Goal: Check status: Check status

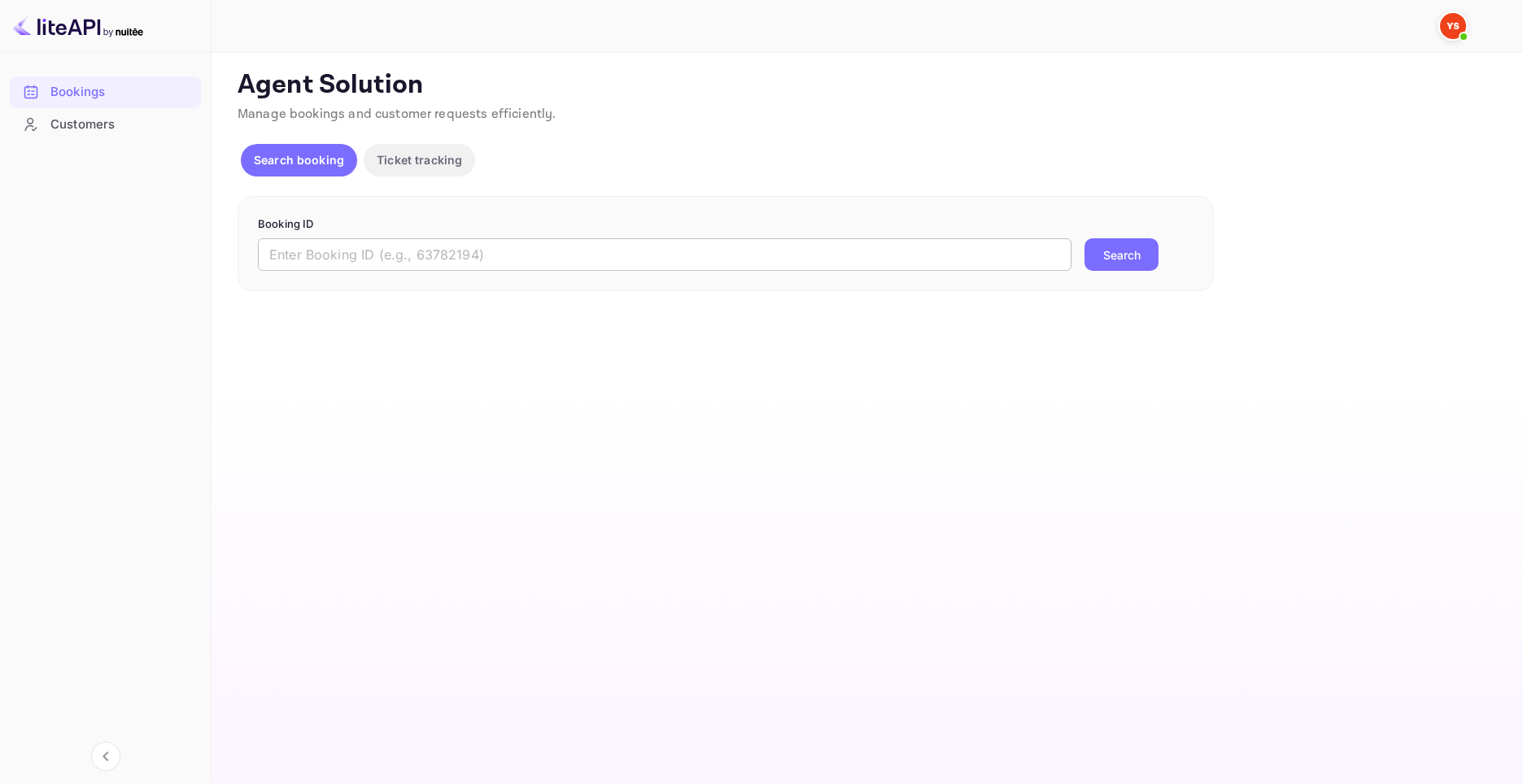
click at [396, 245] on input "text" at bounding box center [664, 255] width 813 height 33
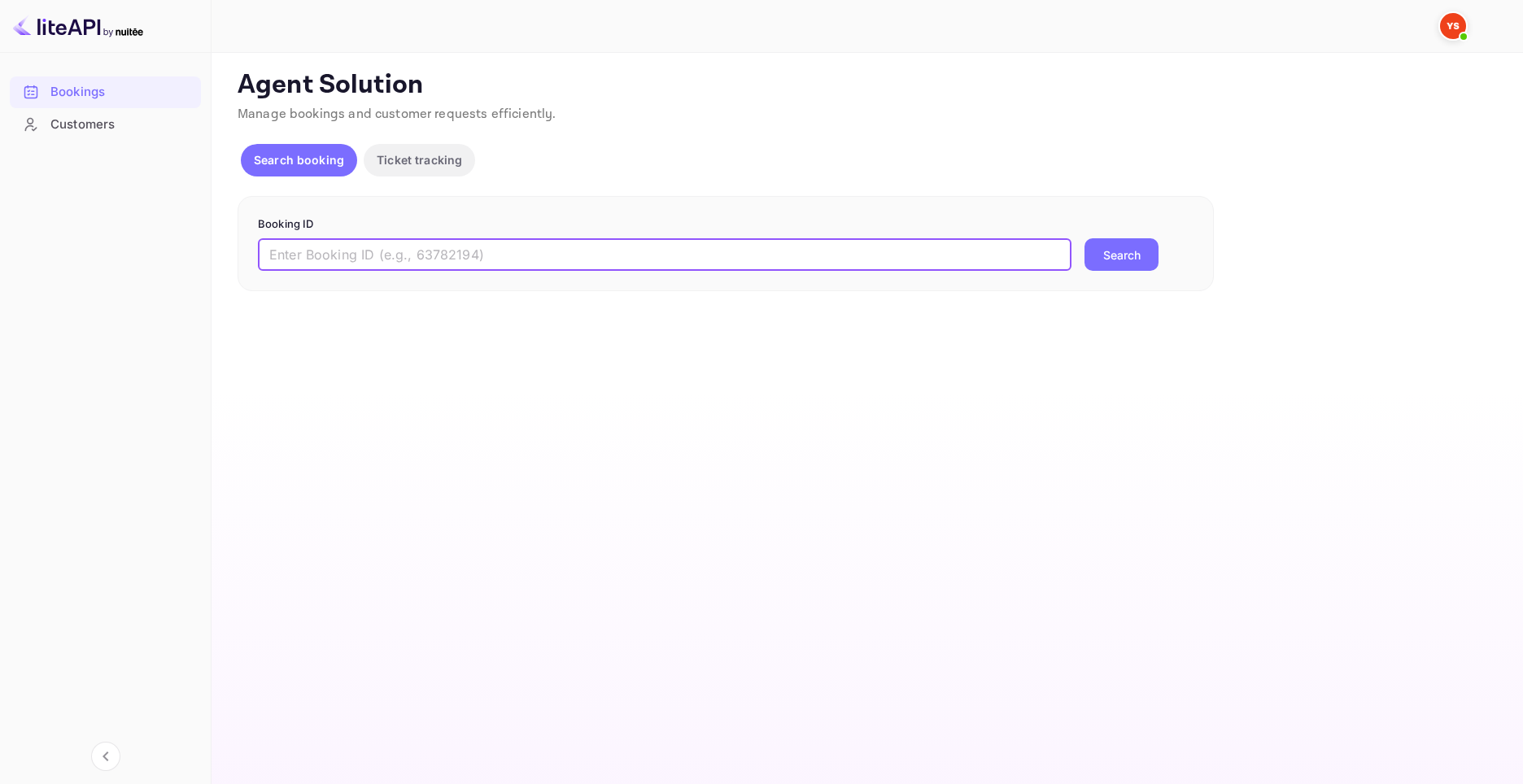
paste input "9440043"
type input "9440043"
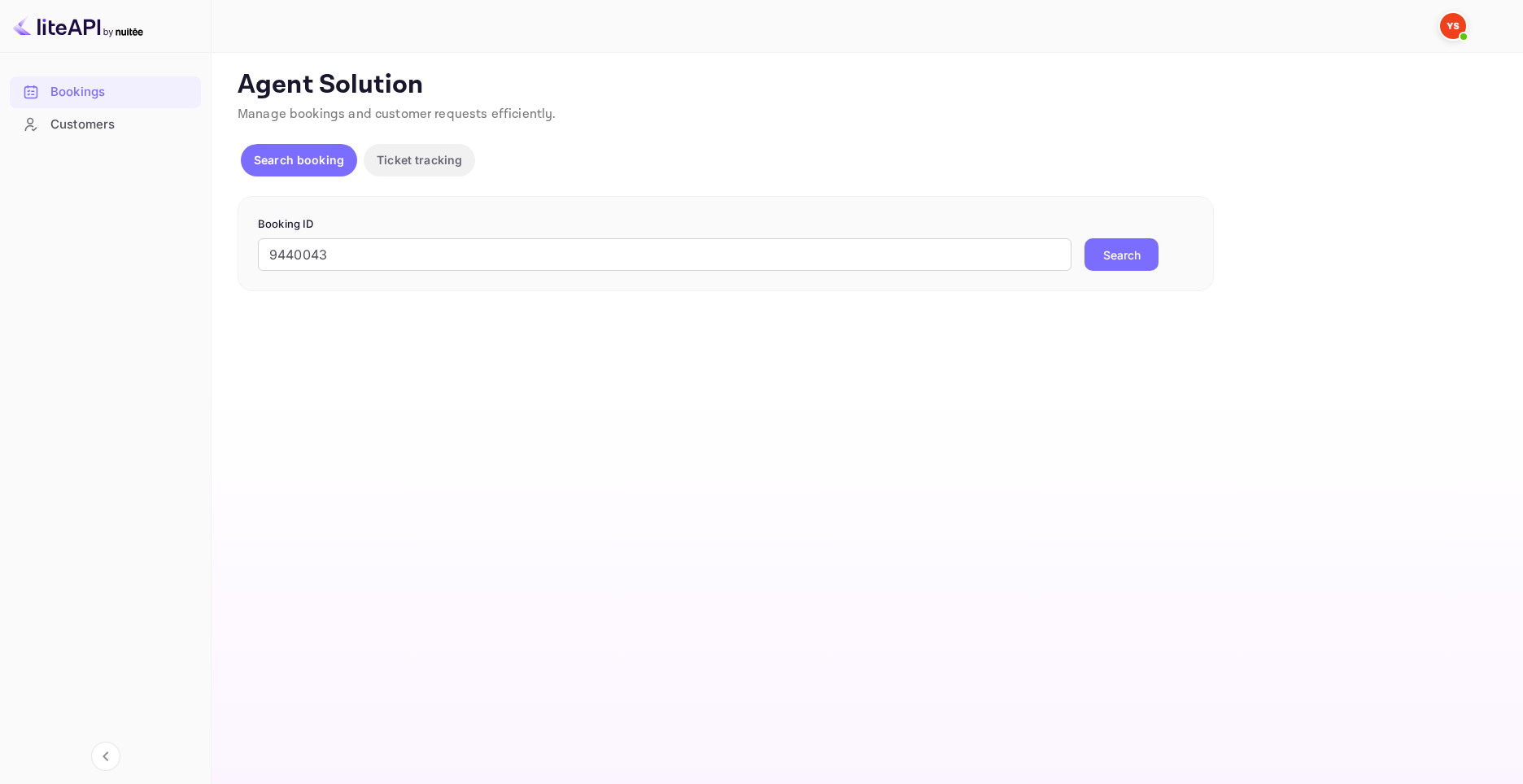
click at [1143, 252] on button "Search" at bounding box center [1121, 255] width 74 height 33
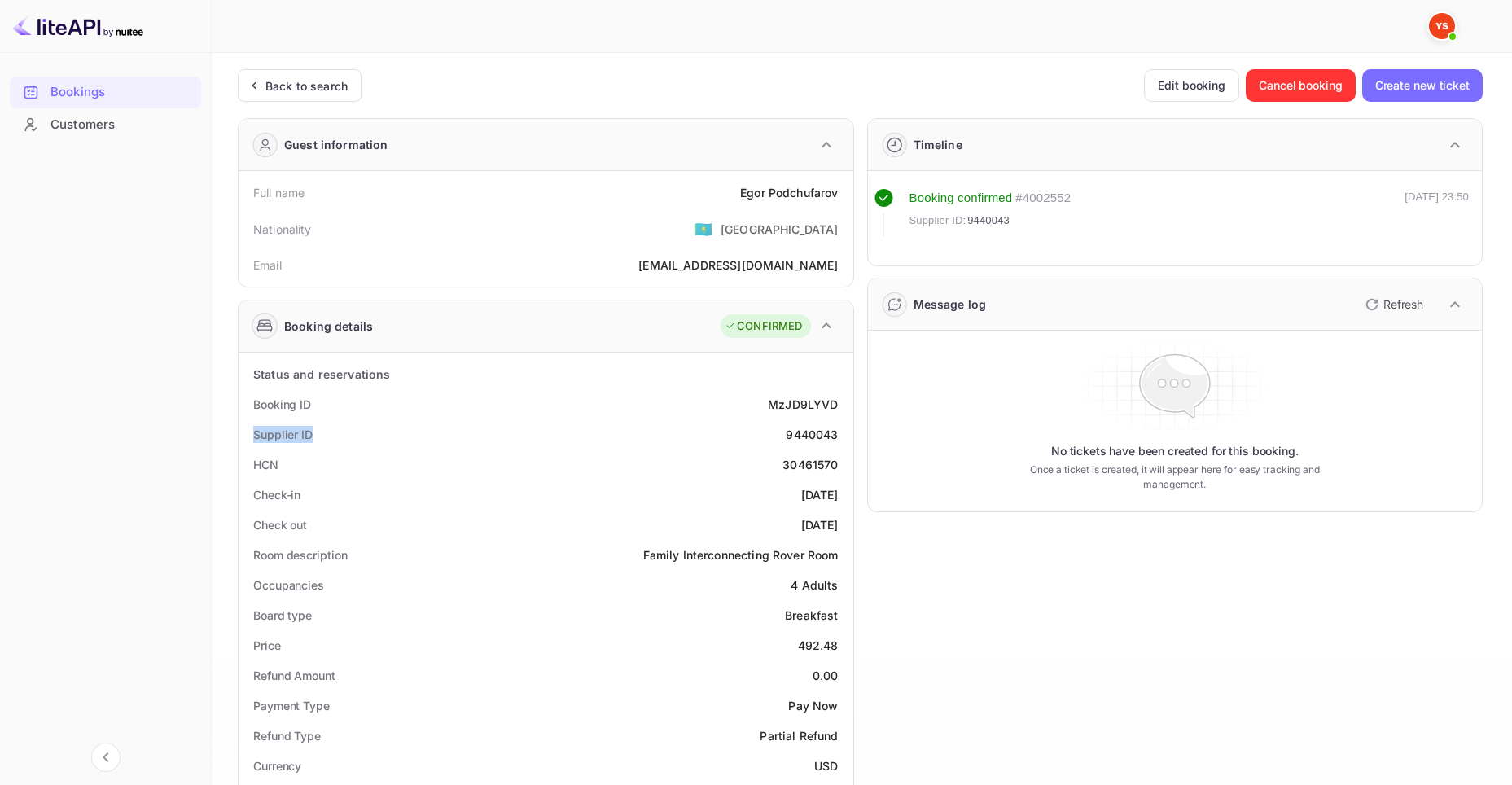
drag, startPoint x: 323, startPoint y: 430, endPoint x: 251, endPoint y: 435, distance: 72.2
click at [251, 435] on div "Supplier ID 9440043" at bounding box center [547, 433] width 602 height 30
copy div "Supplier ID"
drag, startPoint x: 784, startPoint y: 431, endPoint x: 839, endPoint y: 434, distance: 55.1
click at [839, 434] on div "Supplier ID 9440043" at bounding box center [547, 433] width 602 height 30
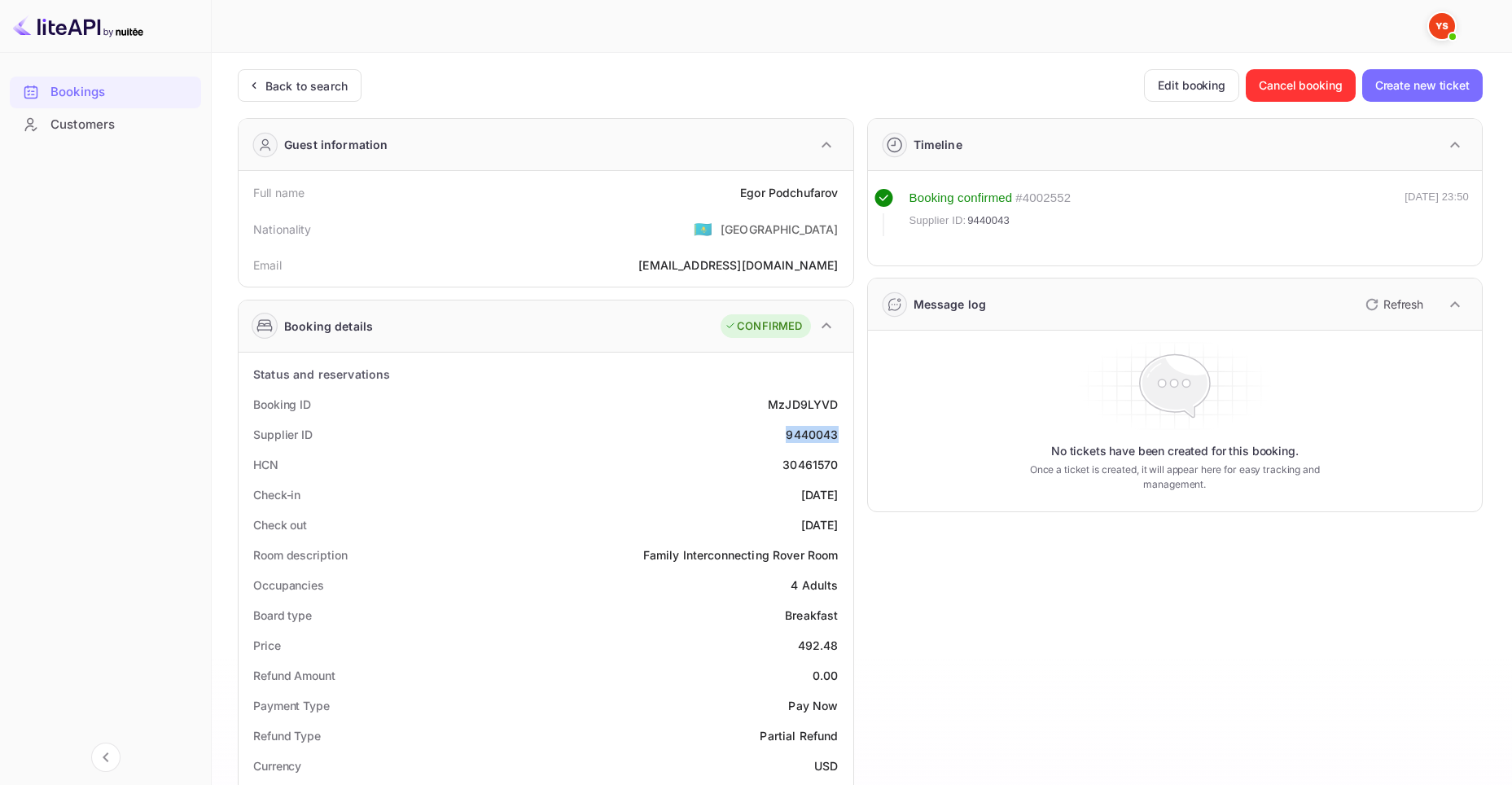
copy div "9440043"
drag, startPoint x: 243, startPoint y: 402, endPoint x: 314, endPoint y: 399, distance: 71.1
copy div "Booking ID"
drag, startPoint x: 747, startPoint y: 402, endPoint x: 848, endPoint y: 402, distance: 101.0
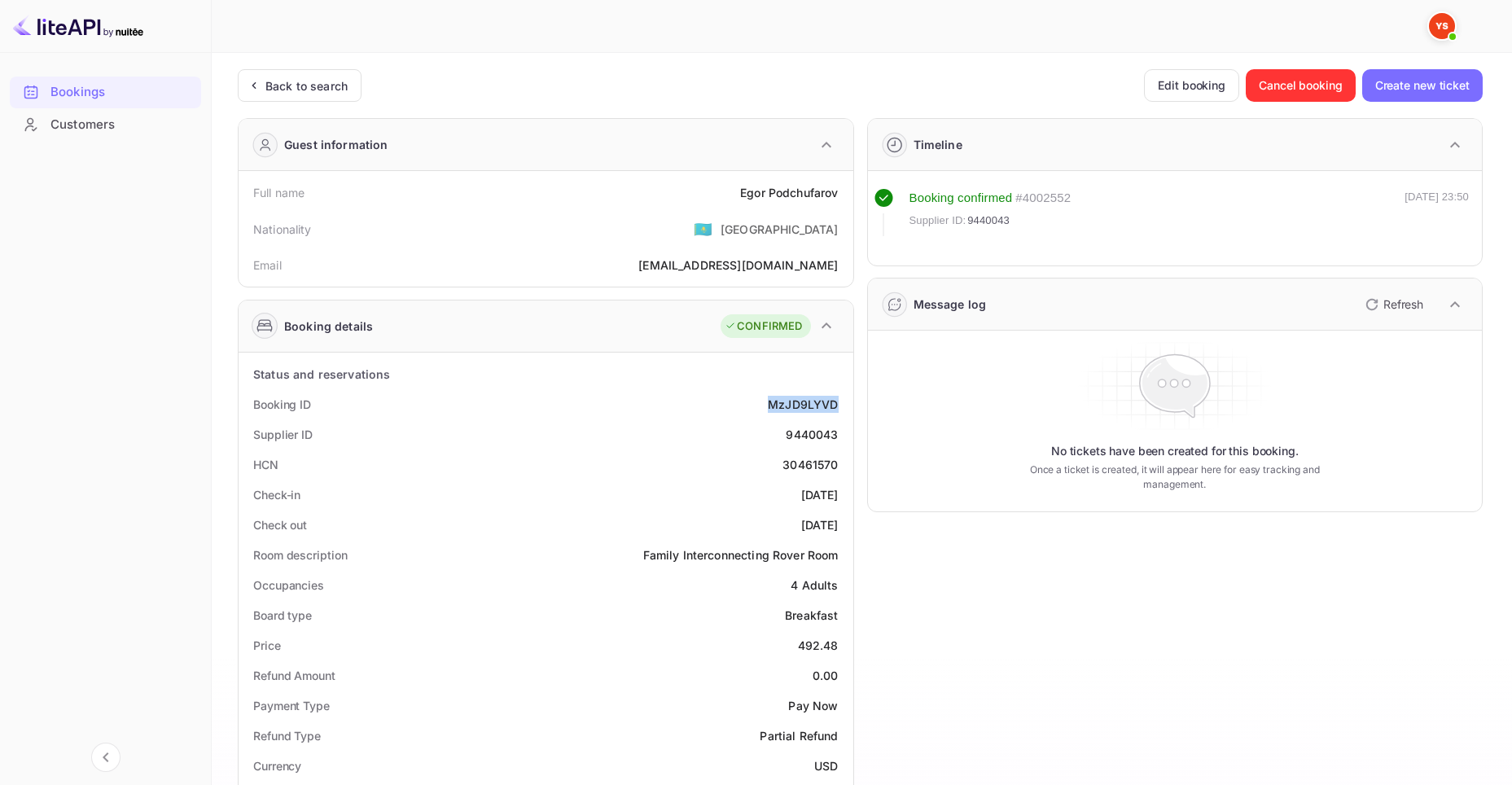
copy div "MzJD9LYVD"
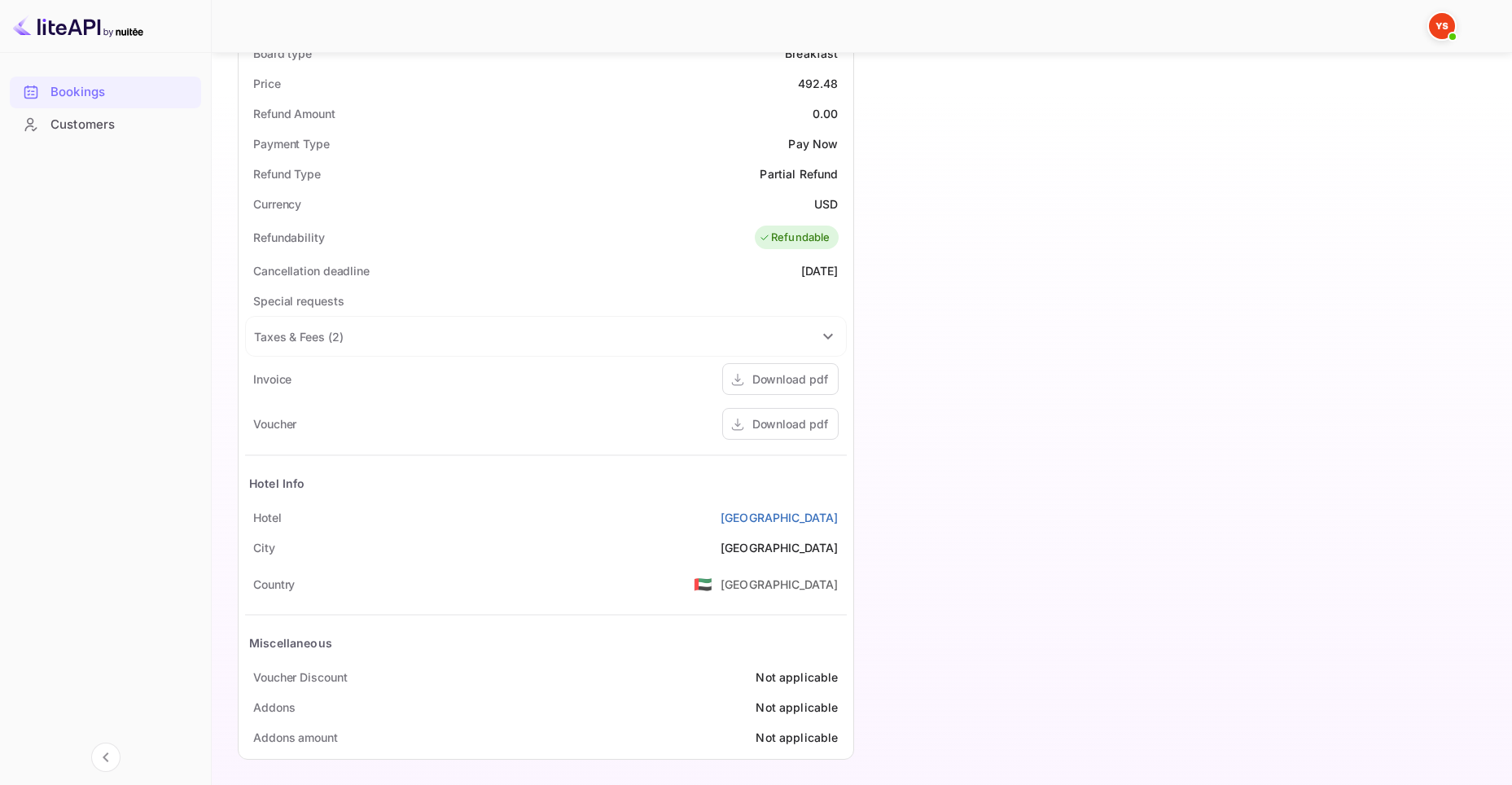
scroll to position [567, 0]
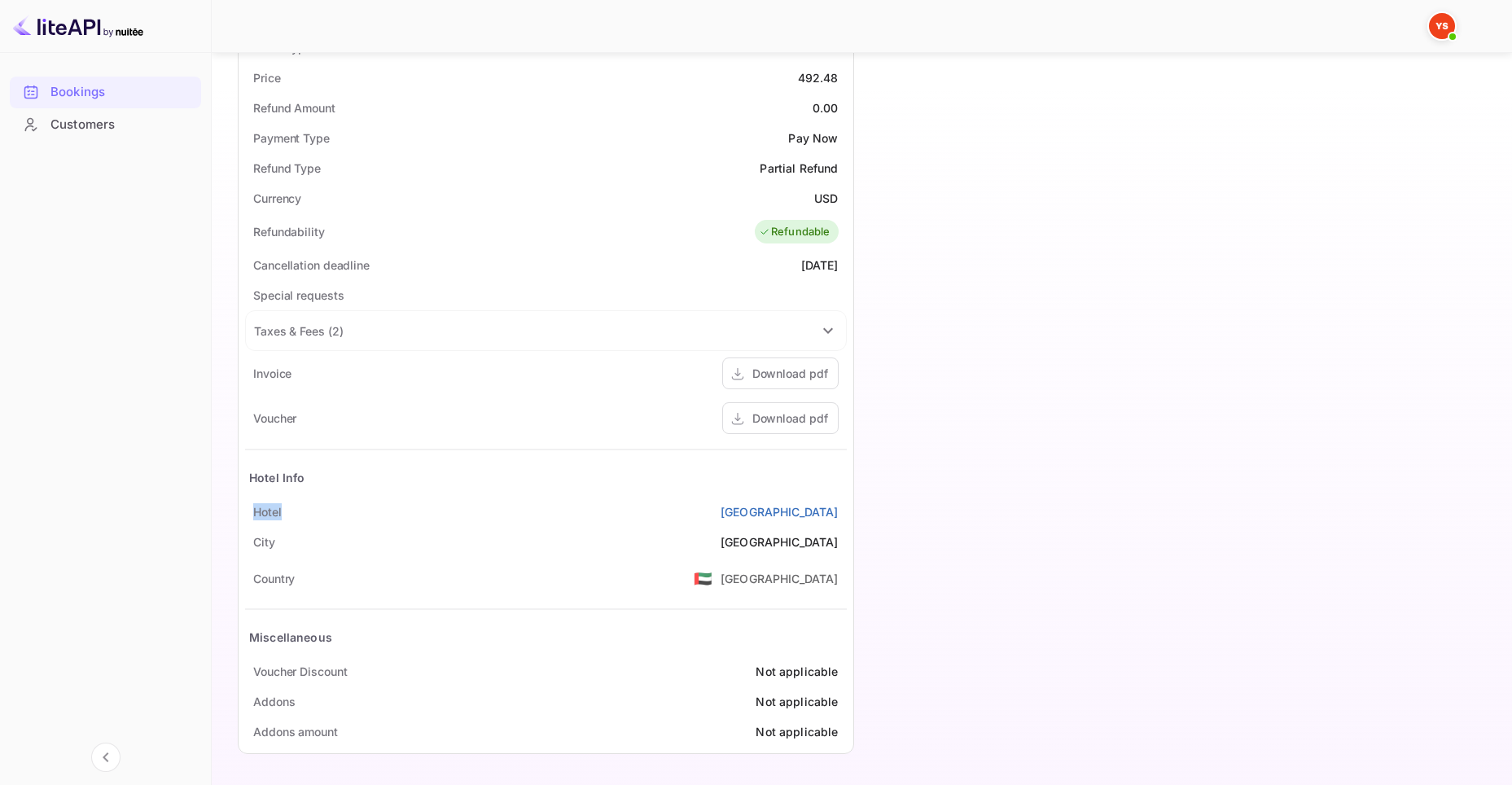
drag, startPoint x: 246, startPoint y: 510, endPoint x: 305, endPoint y: 504, distance: 59.3
click at [305, 504] on div "[GEOGRAPHIC_DATA]" at bounding box center [547, 511] width 602 height 30
copy div "Hotel"
drag, startPoint x: 743, startPoint y: 514, endPoint x: 852, endPoint y: 502, distance: 109.7
click at [852, 502] on div "Status and reservations Booking ID MzJD9LYVD Supplier ID 9440043 HCN 30461570 C…" at bounding box center [546, 269] width 615 height 968
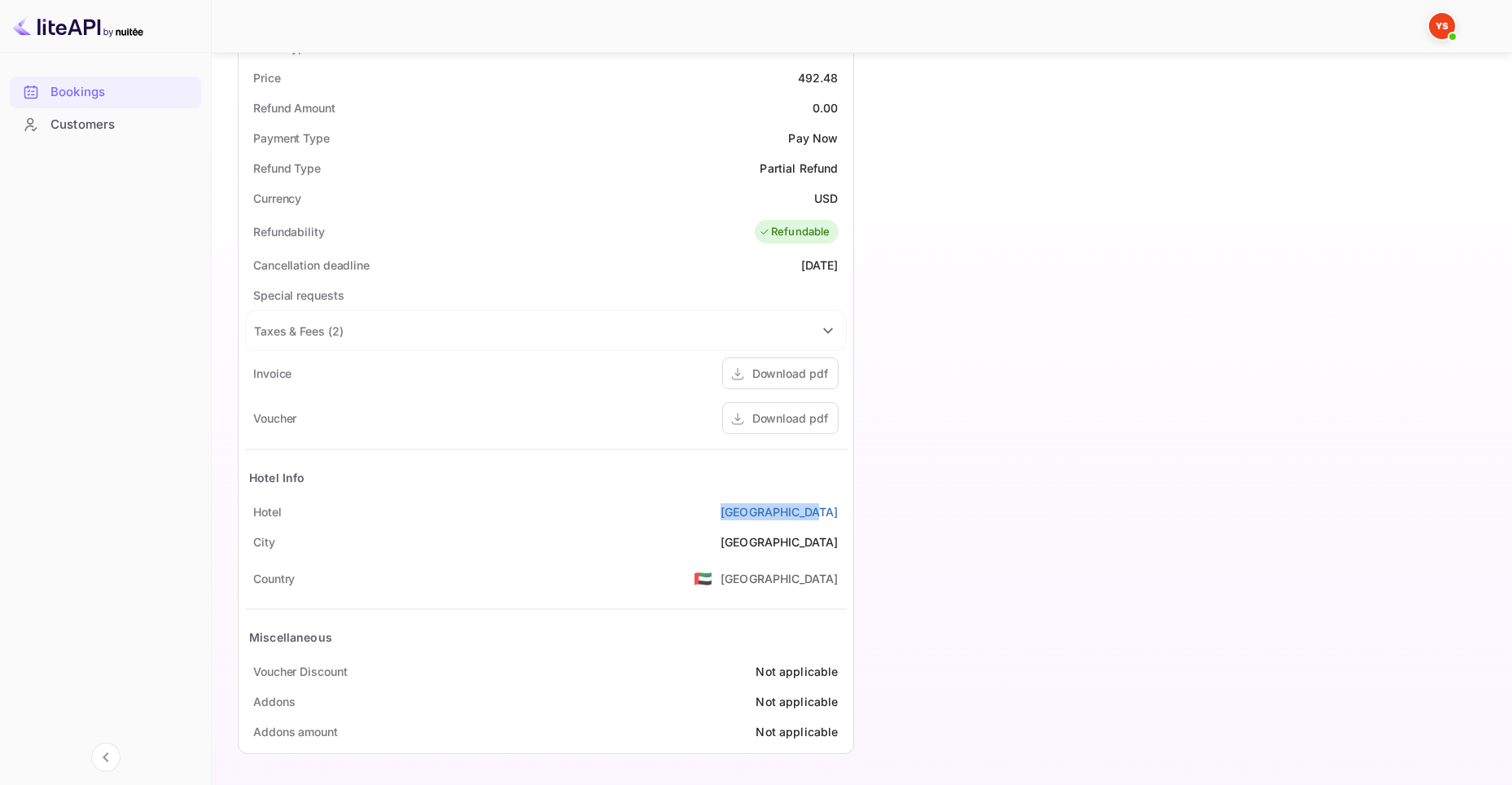
copy link "[GEOGRAPHIC_DATA]"
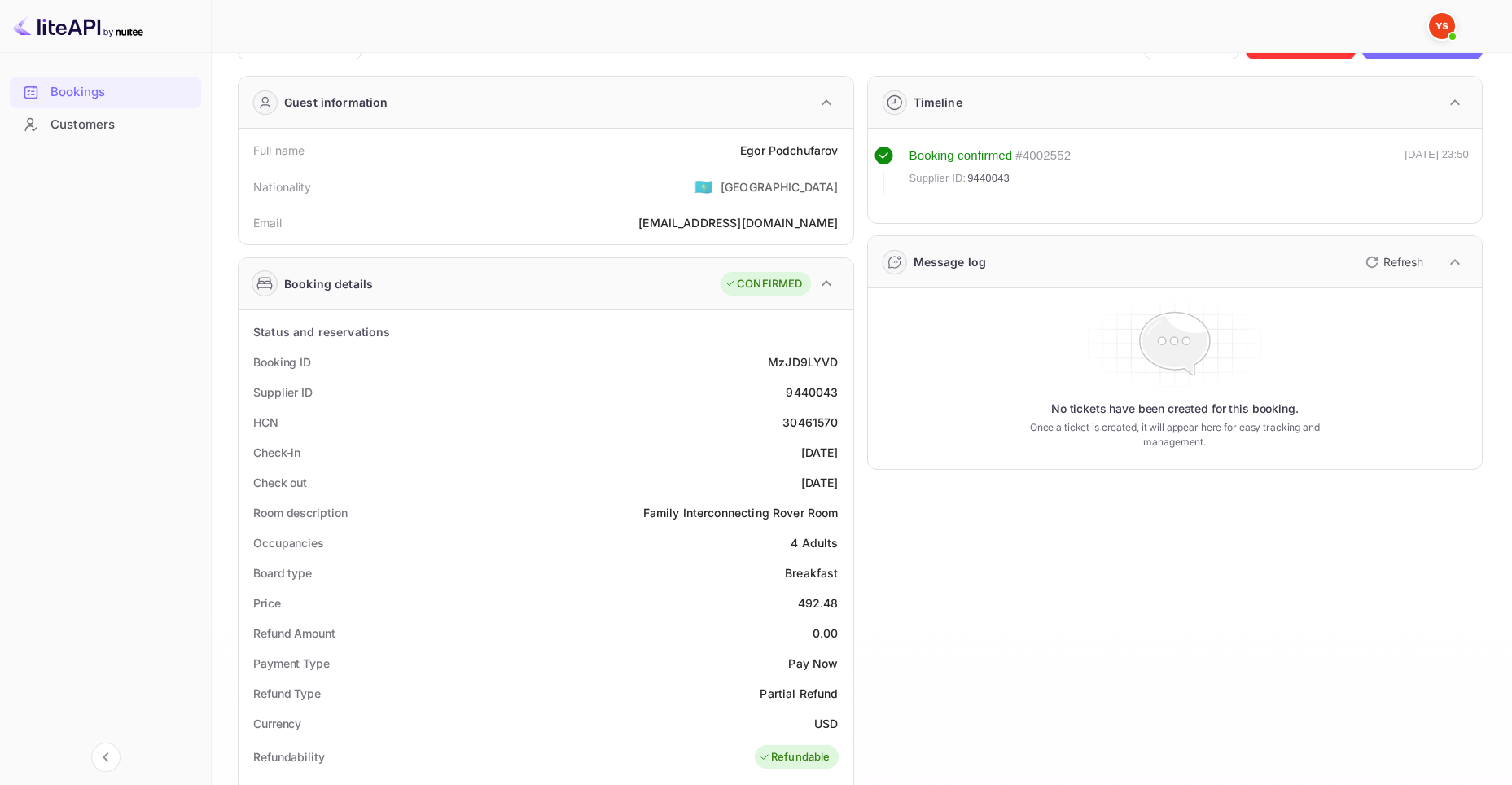
scroll to position [24, 0]
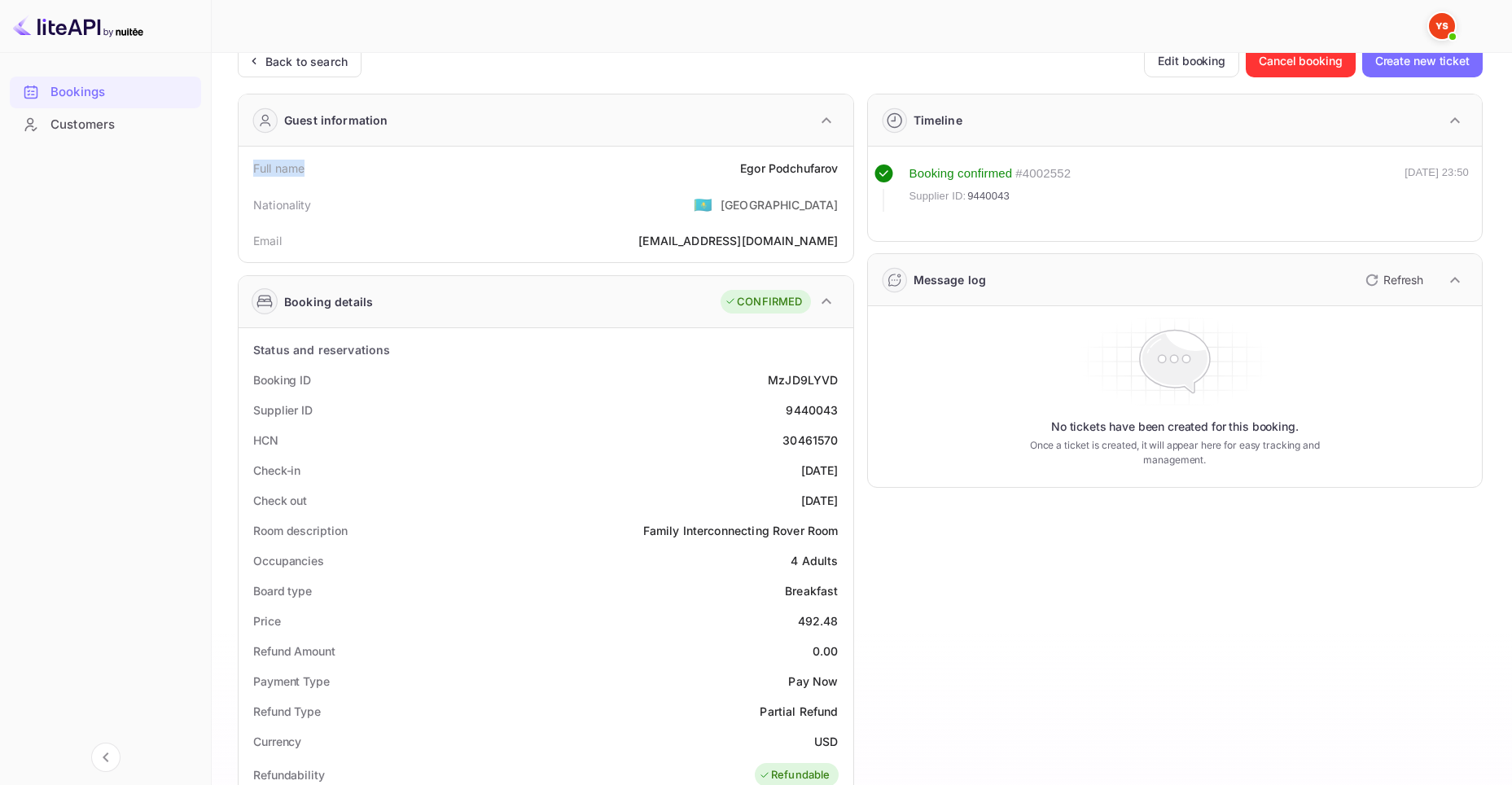
drag, startPoint x: 246, startPoint y: 164, endPoint x: 323, endPoint y: 165, distance: 77.0
click at [323, 165] on div "Full name [PERSON_NAME]" at bounding box center [547, 168] width 602 height 30
copy div "Full name"
drag, startPoint x: 705, startPoint y: 168, endPoint x: 842, endPoint y: 165, distance: 137.0
click at [842, 165] on div "Full name [PERSON_NAME]" at bounding box center [547, 168] width 602 height 30
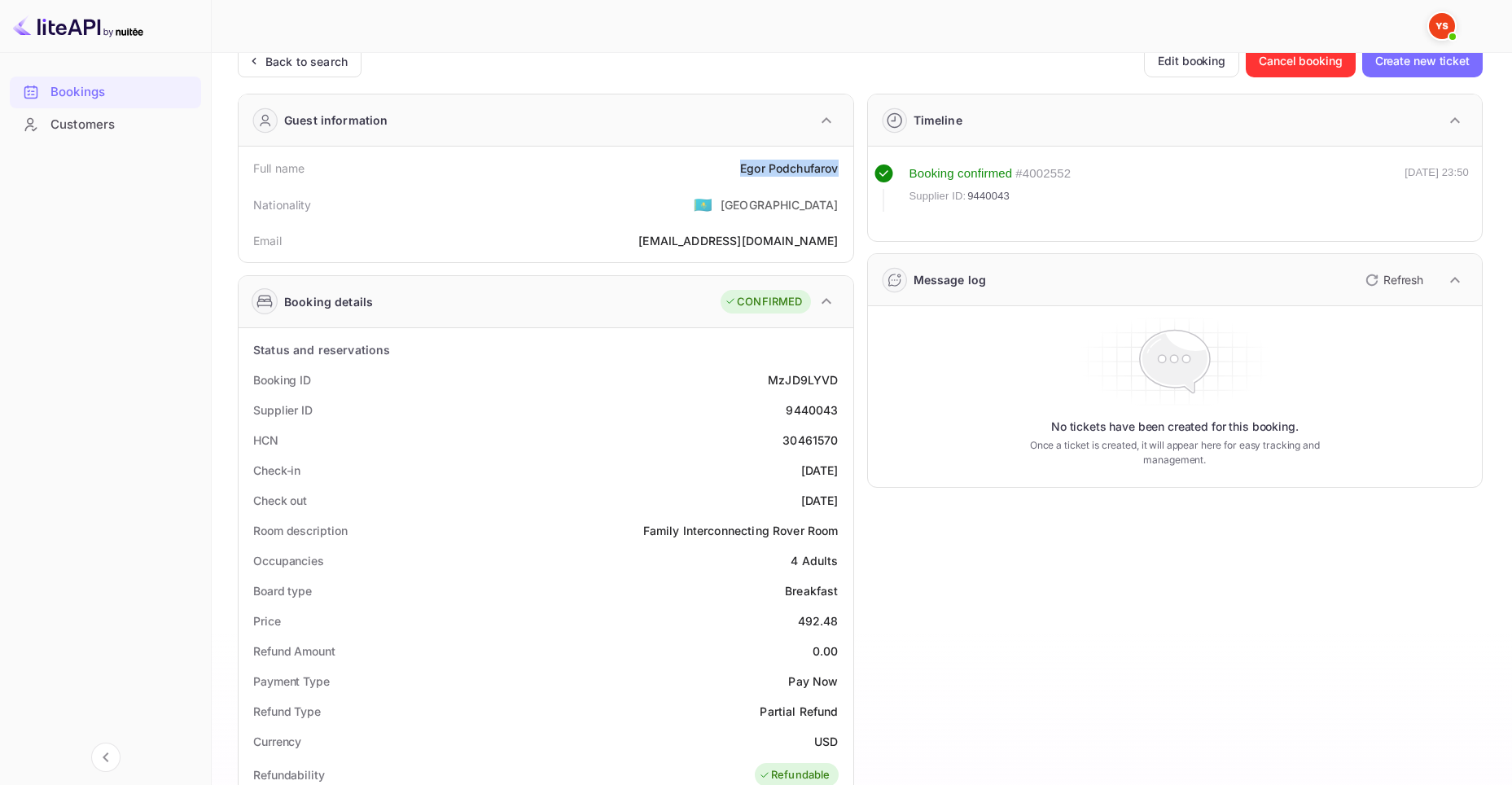
copy div "[PERSON_NAME]"
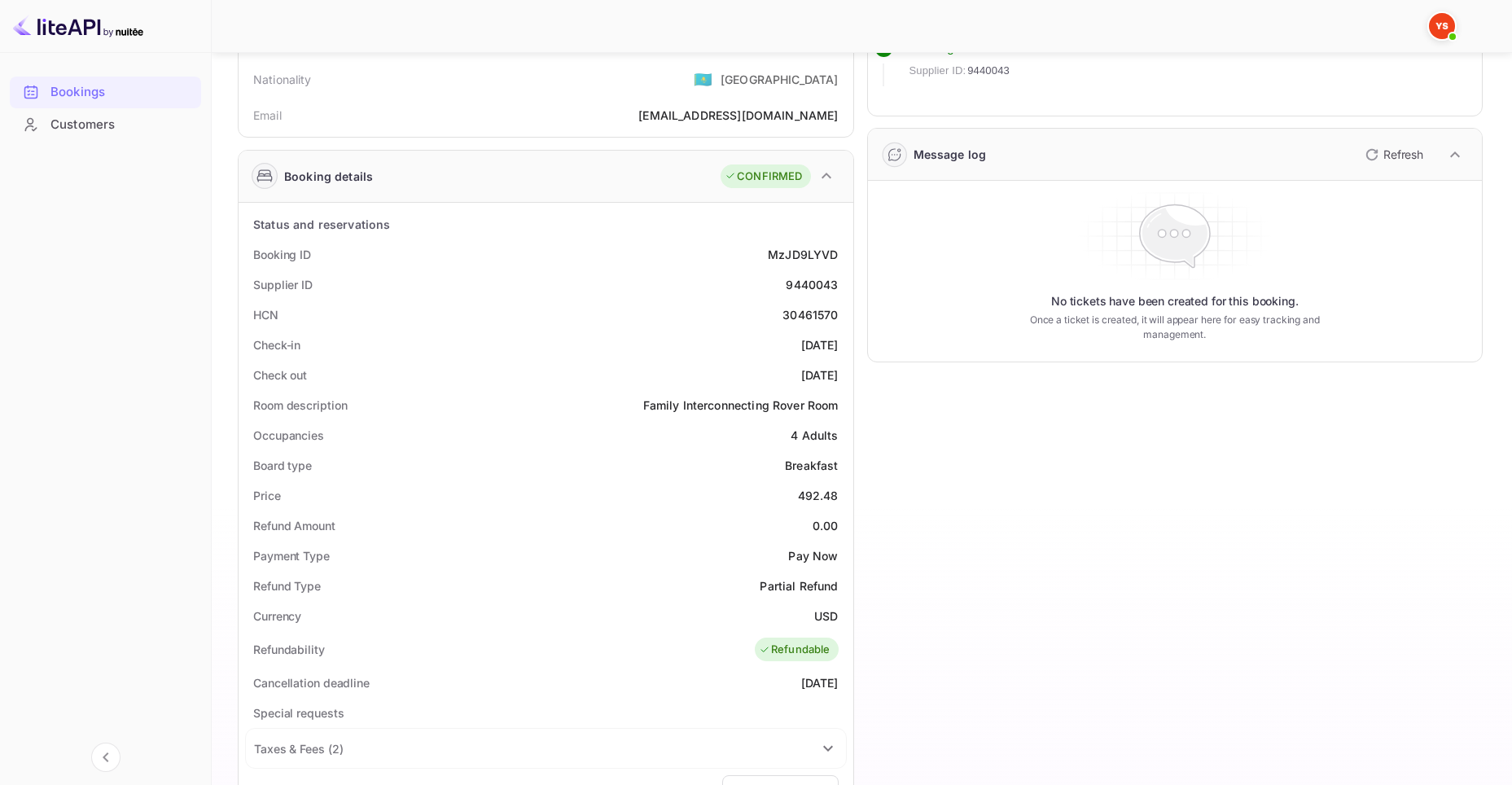
scroll to position [133, 0]
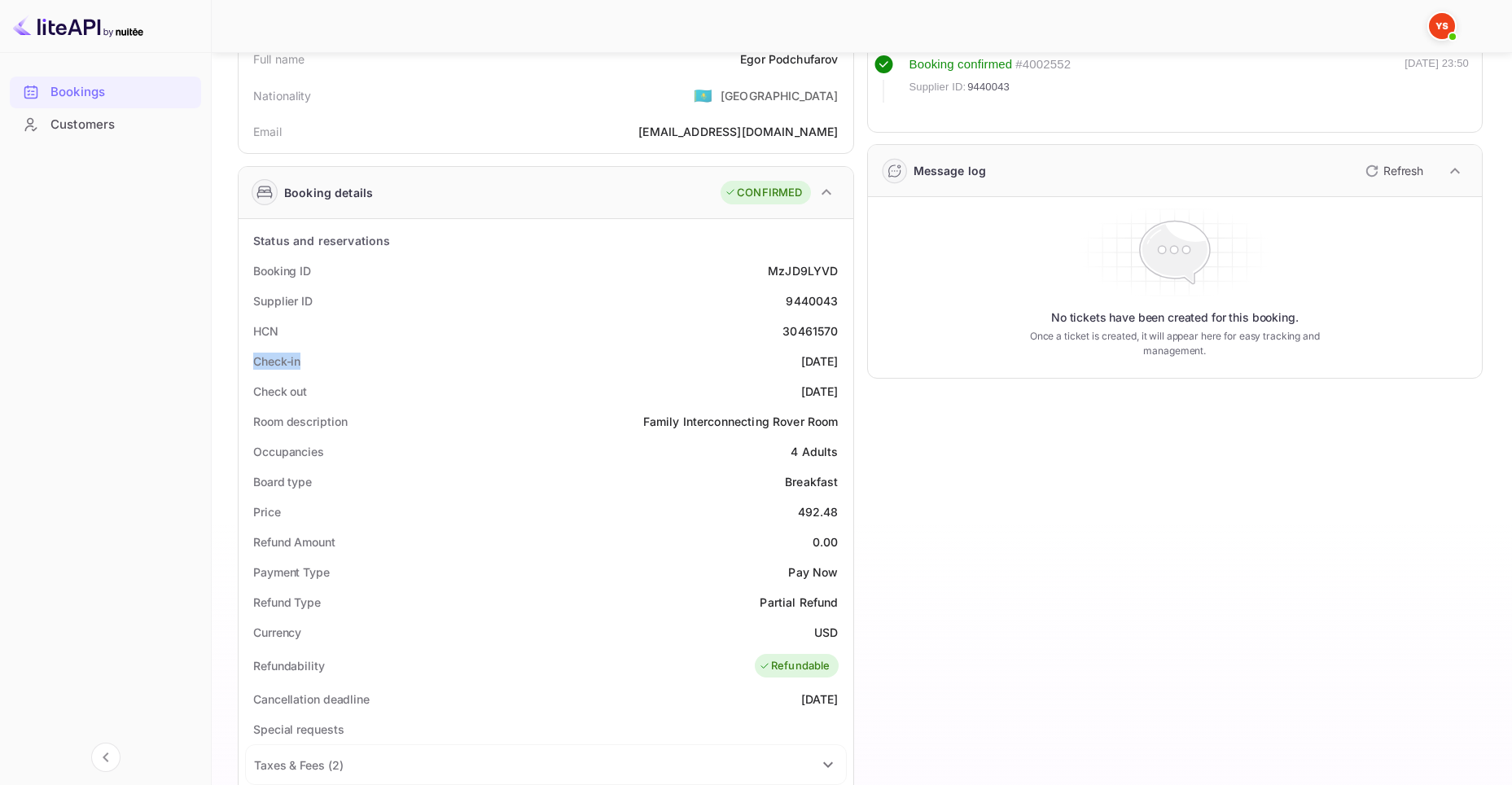
drag, startPoint x: 253, startPoint y: 361, endPoint x: 307, endPoint y: 359, distance: 54.0
click at [307, 359] on div "Check-in [DATE]" at bounding box center [547, 360] width 602 height 30
copy div "Check-in"
drag, startPoint x: 763, startPoint y: 354, endPoint x: 839, endPoint y: 358, distance: 76.1
click at [839, 358] on div "Check-in [DATE]" at bounding box center [547, 360] width 602 height 30
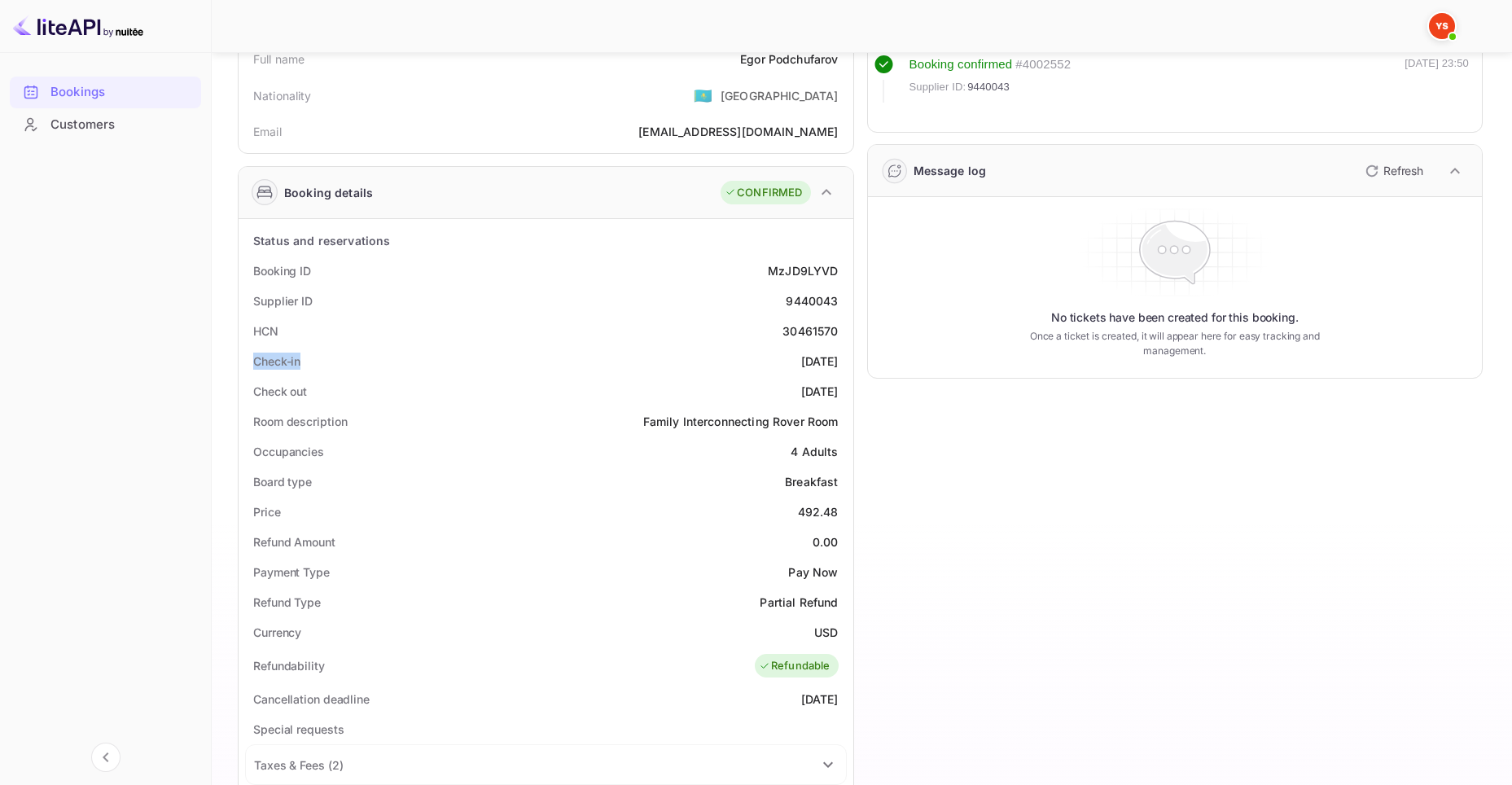
copy div "[DATE]"
drag, startPoint x: 269, startPoint y: 401, endPoint x: 251, endPoint y: 393, distance: 19.7
click at [251, 393] on div "Status and reservations Booking ID MzJD9LYVD Supplier ID 9440043 HCN 30461570 C…" at bounding box center [547, 703] width 602 height 955
click at [412, 385] on div "Check out [DATE]" at bounding box center [547, 390] width 602 height 30
drag, startPoint x: 254, startPoint y: 389, endPoint x: 307, endPoint y: 388, distance: 53.0
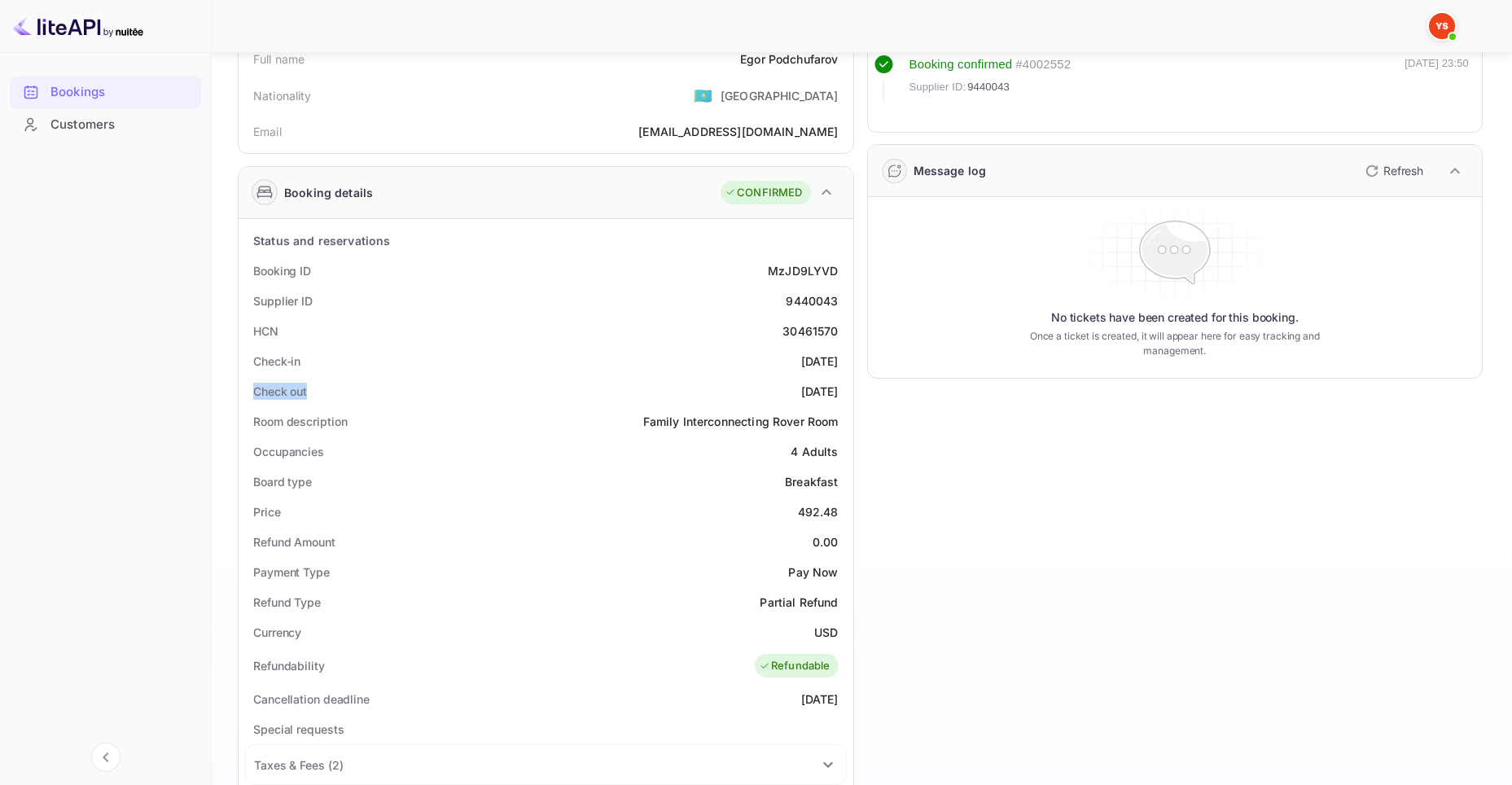
click at [307, 388] on div "Check out" at bounding box center [280, 391] width 54 height 17
click at [314, 381] on div "Check out [DATE]" at bounding box center [547, 390] width 602 height 30
drag, startPoint x: 248, startPoint y: 392, endPoint x: 310, endPoint y: 391, distance: 62.0
click at [310, 391] on div "Check out [DATE]" at bounding box center [547, 390] width 602 height 30
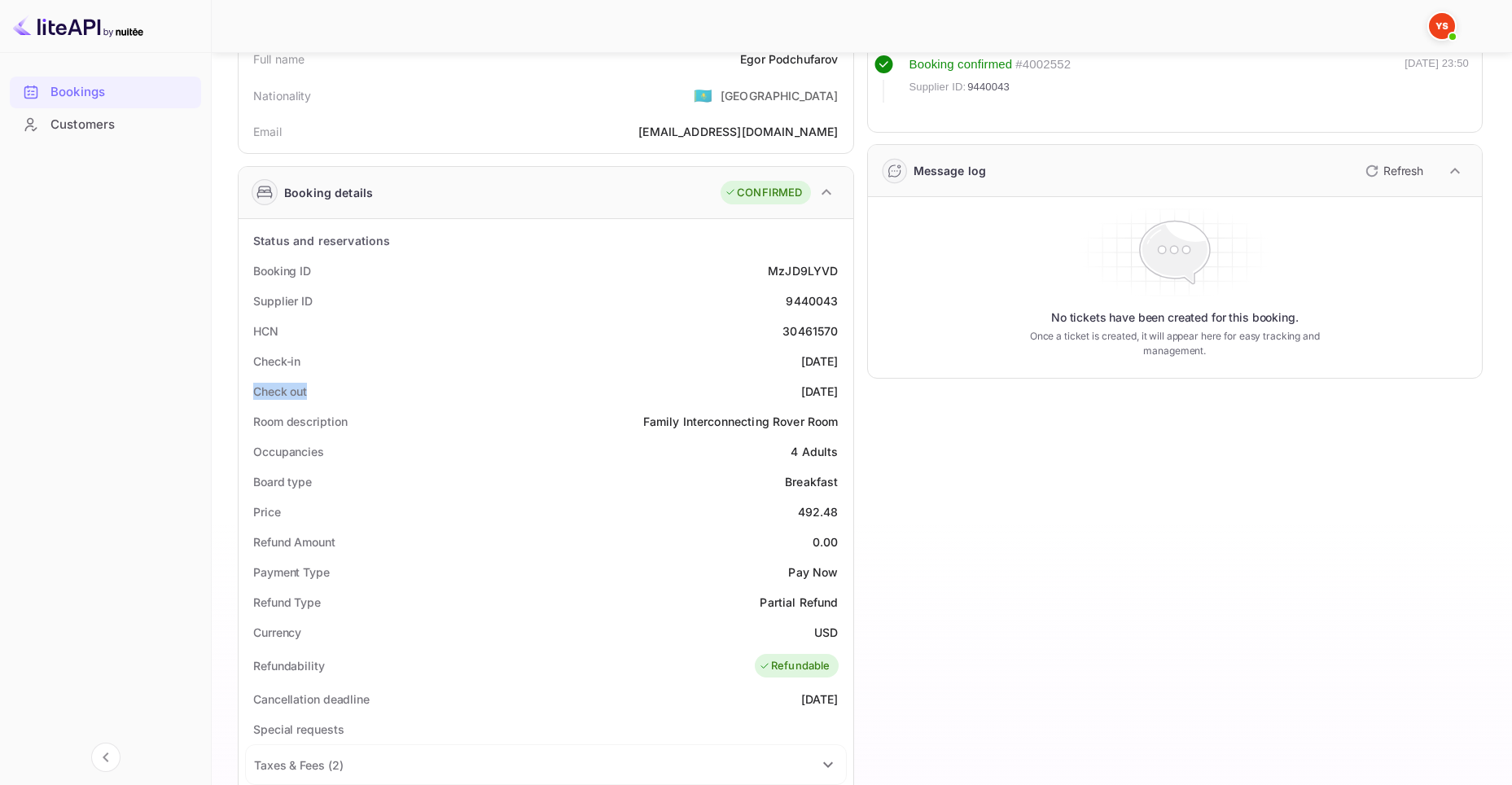
drag, startPoint x: 753, startPoint y: 384, endPoint x: 839, endPoint y: 390, distance: 86.2
click at [839, 390] on div "Check out [DATE]" at bounding box center [547, 390] width 602 height 30
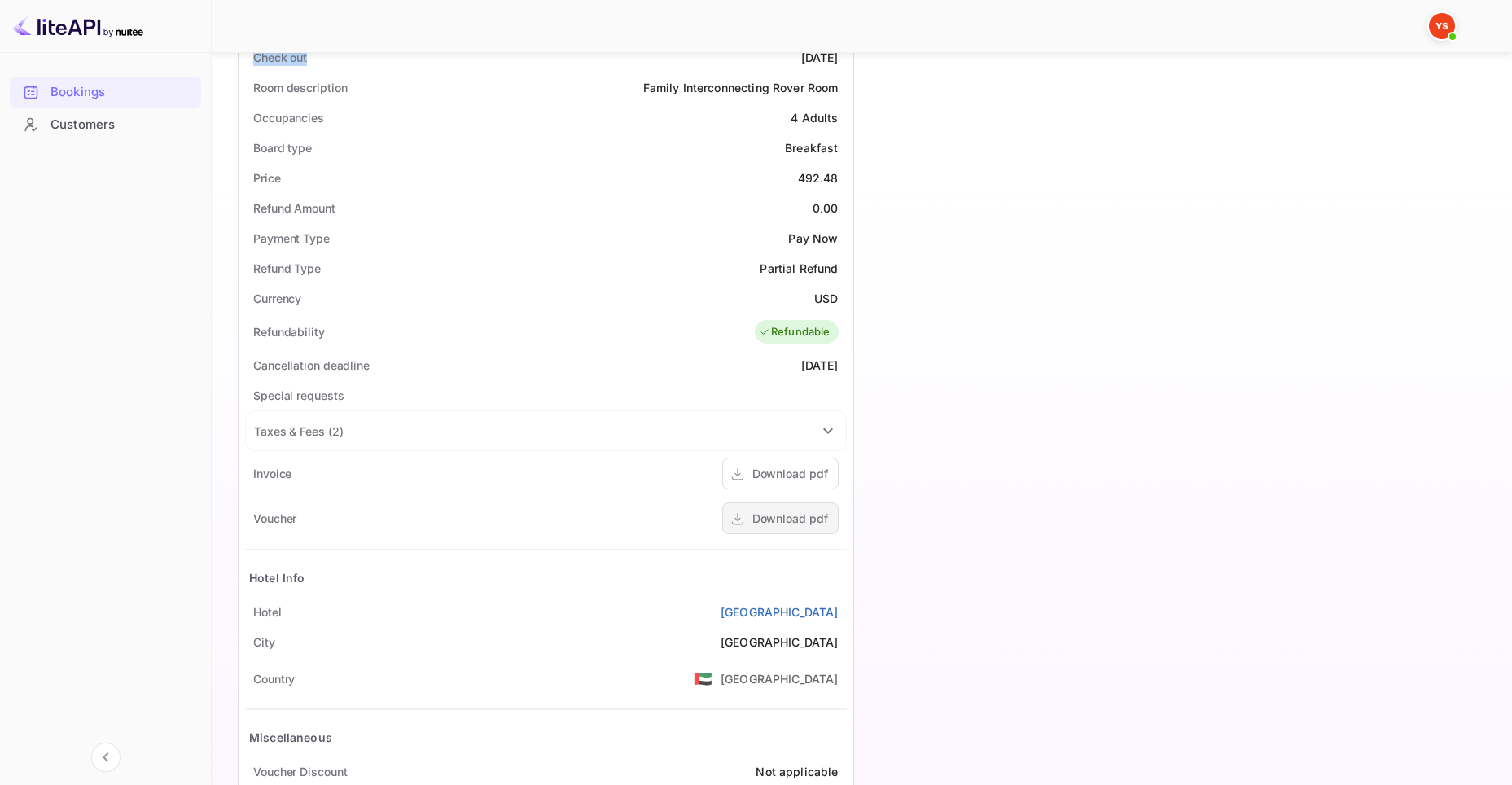
scroll to position [567, 0]
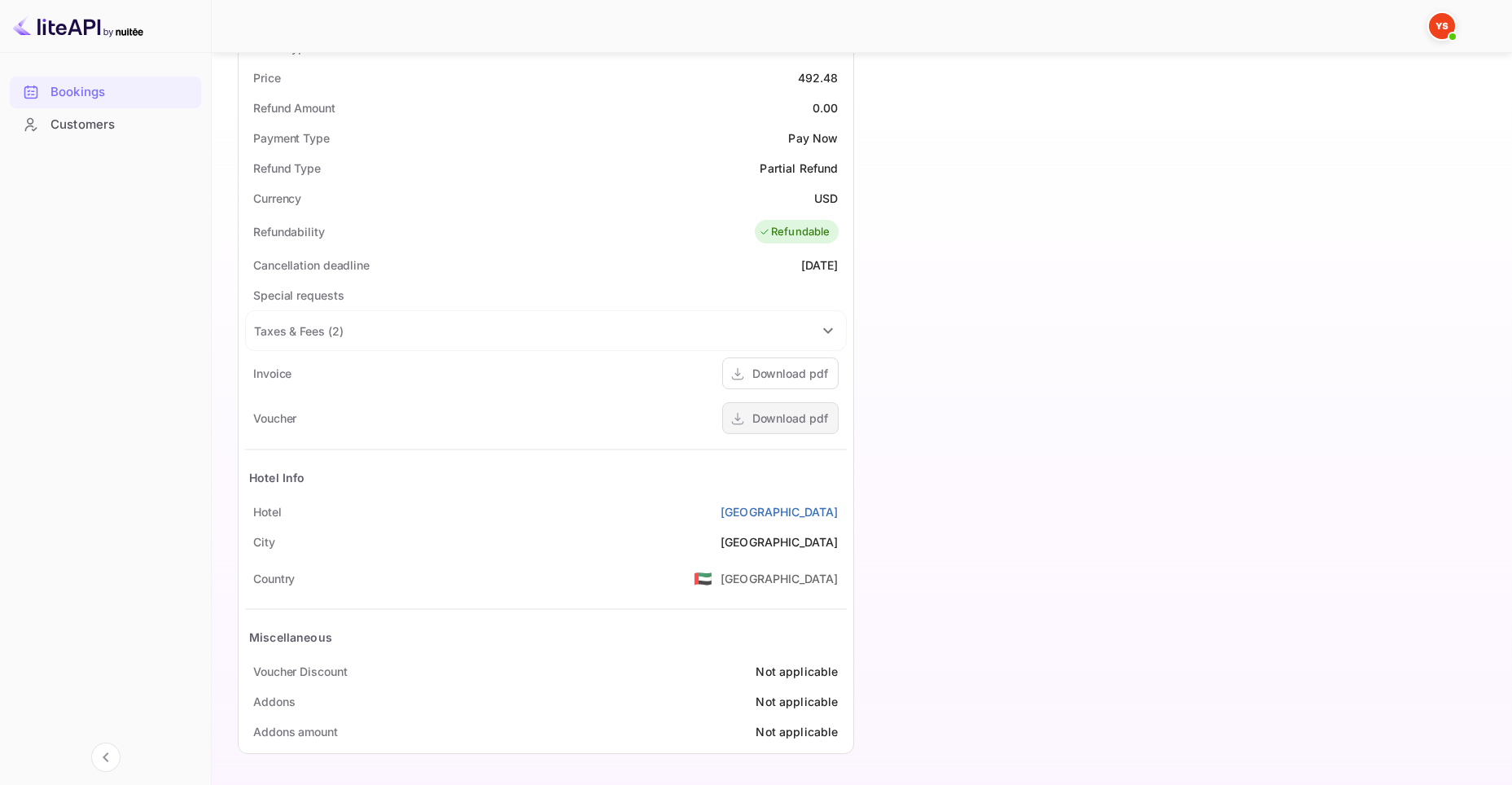
click at [769, 419] on div "Download pdf" at bounding box center [790, 418] width 76 height 17
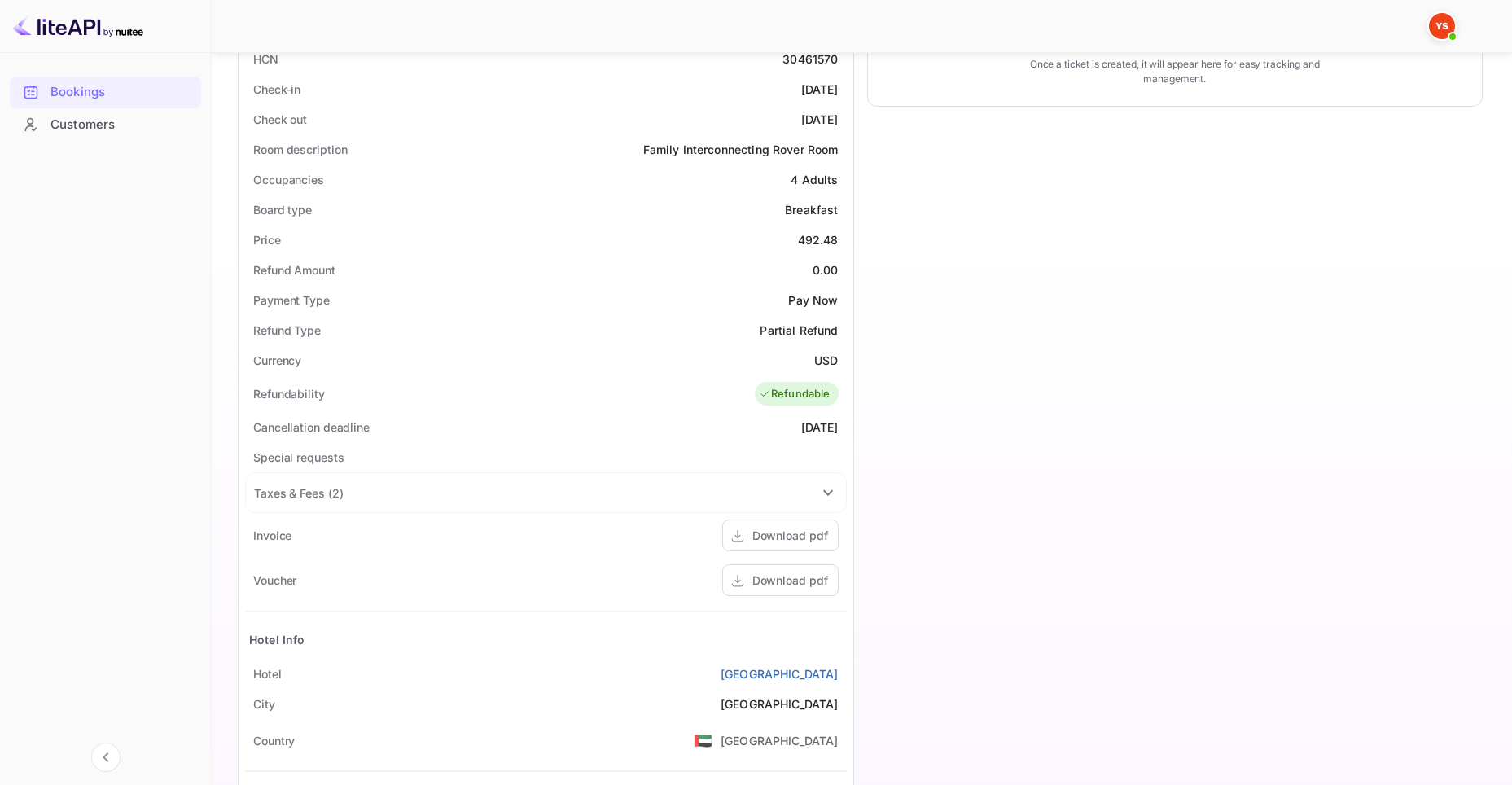
scroll to position [404, 0]
